Goal: Transaction & Acquisition: Purchase product/service

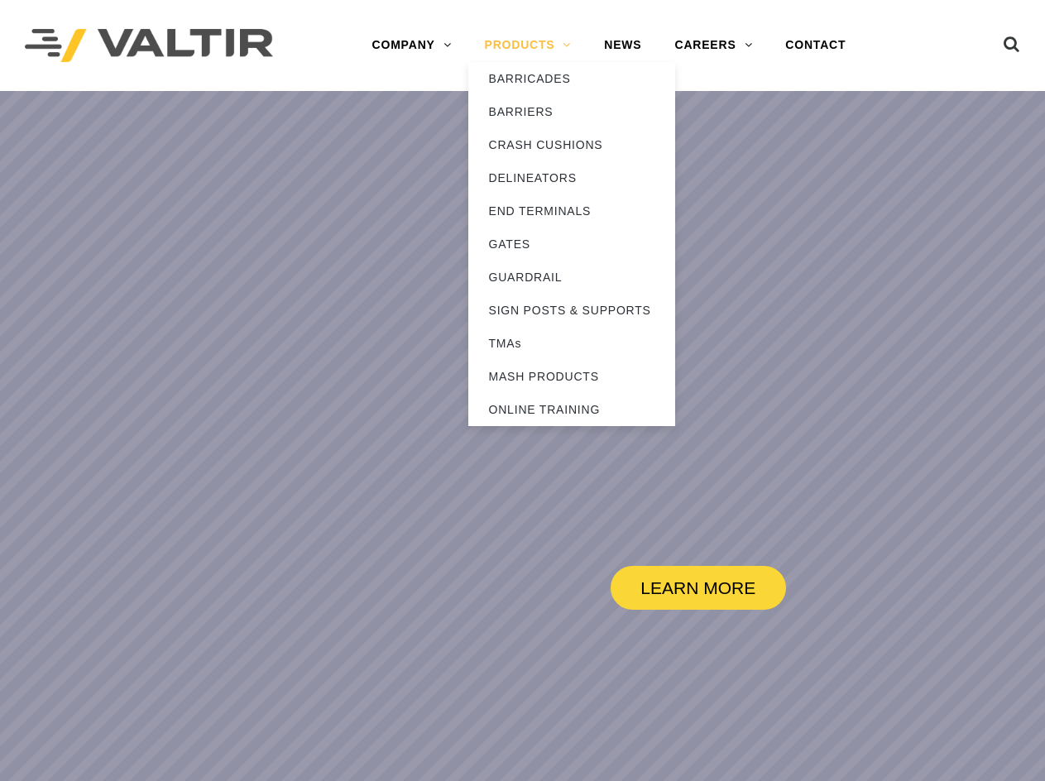
click at [541, 41] on link "PRODUCTS" at bounding box center [528, 45] width 120 height 33
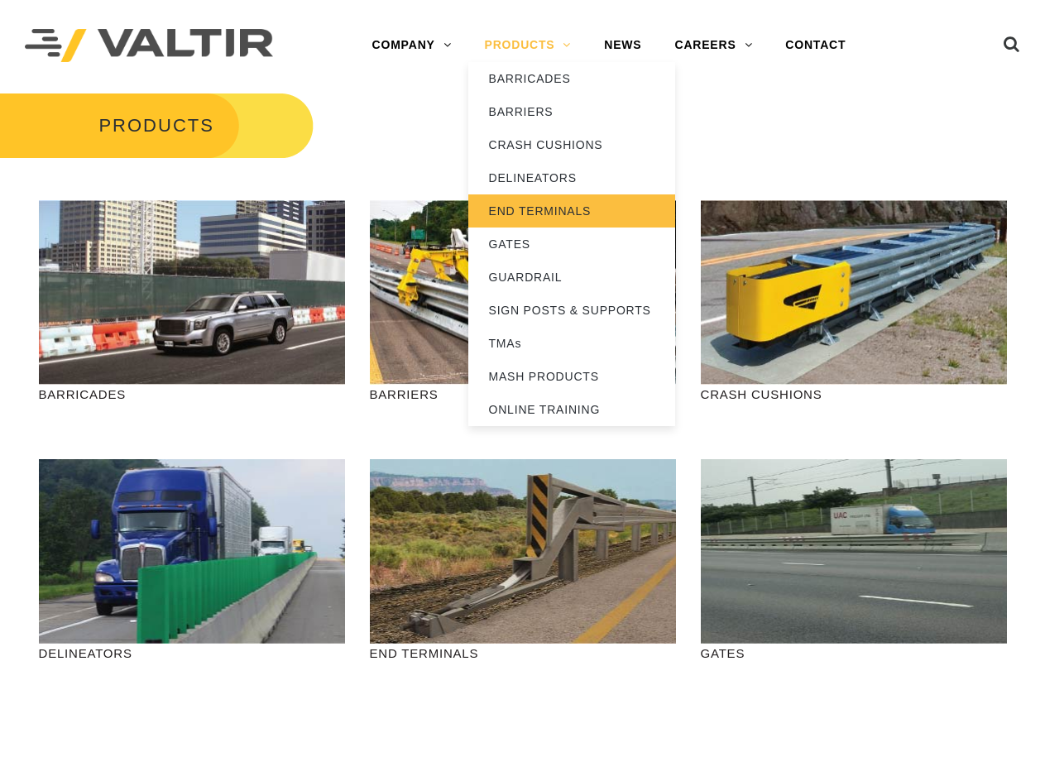
click at [550, 204] on link "END TERMINALS" at bounding box center [571, 211] width 207 height 33
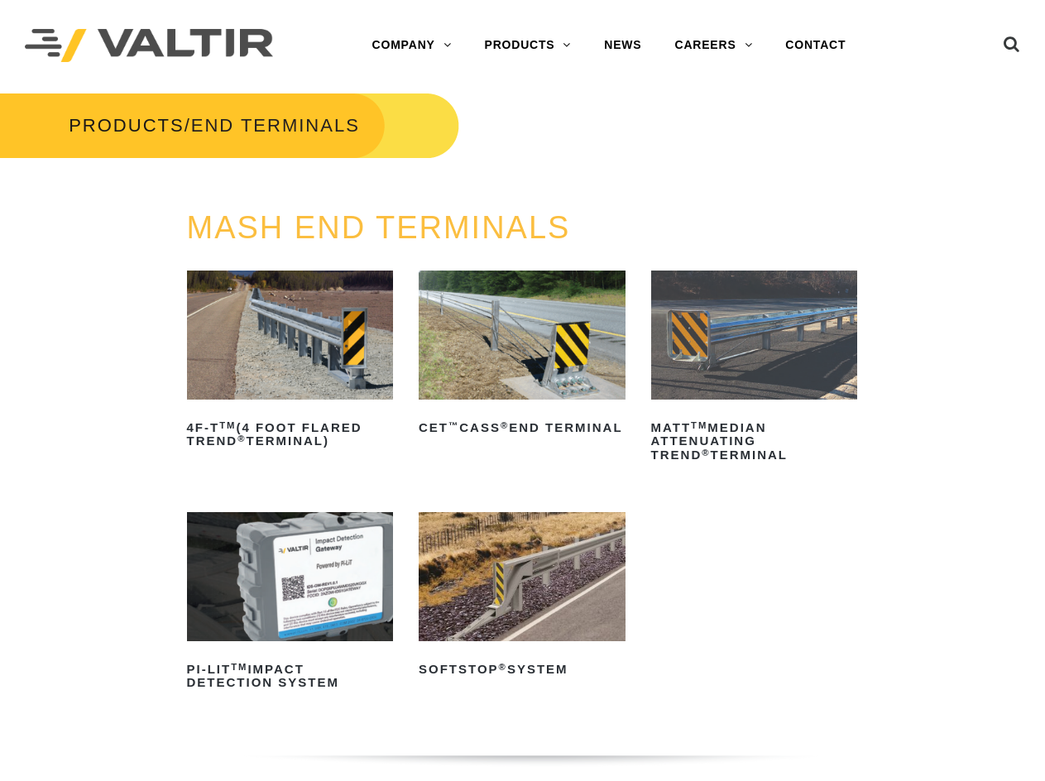
click at [468, 579] on img at bounding box center [522, 576] width 207 height 129
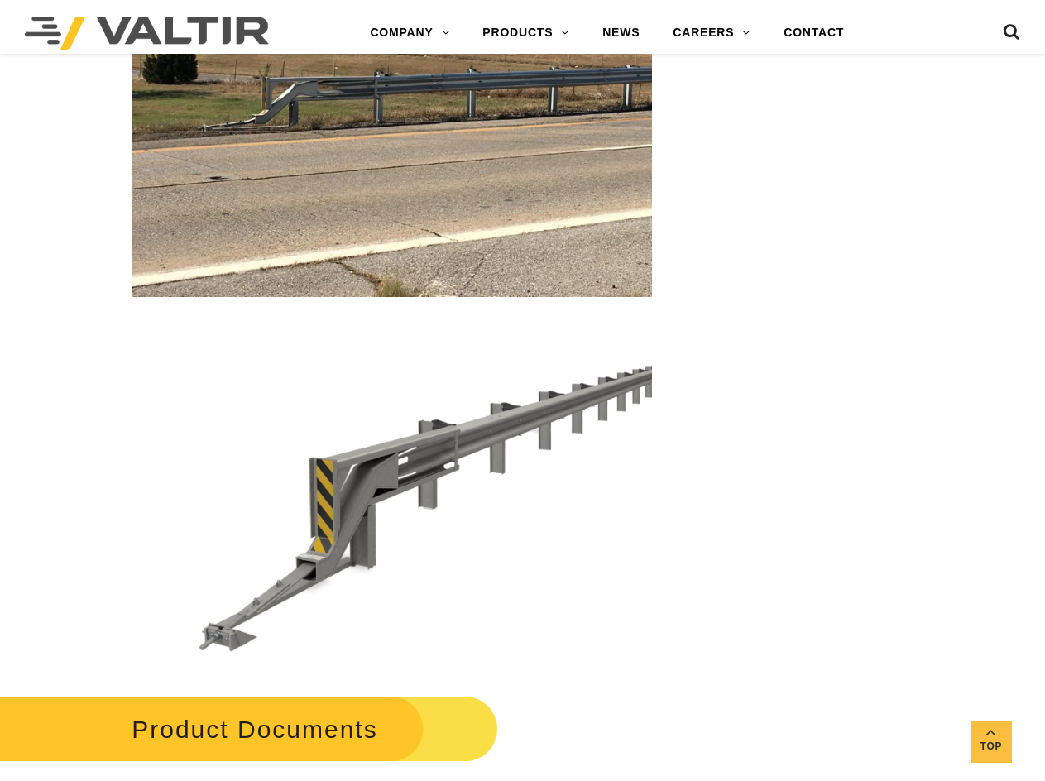
scroll to position [4138, 0]
